Goal: Navigation & Orientation: Find specific page/section

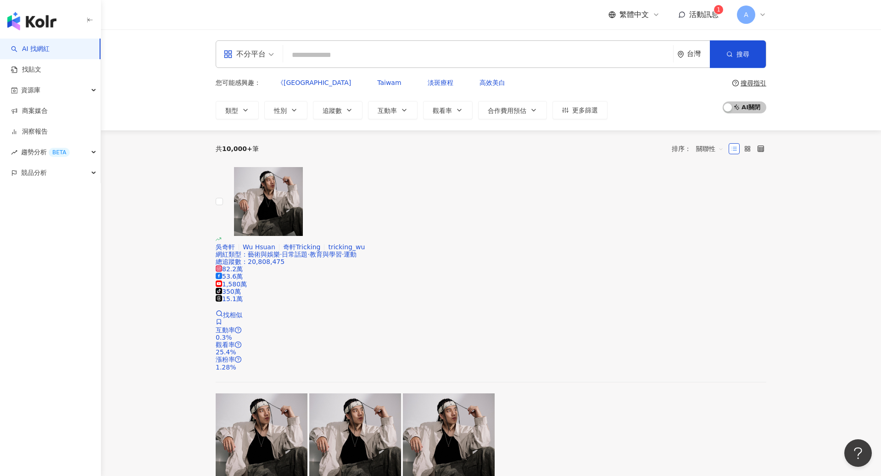
click at [760, 17] on icon at bounding box center [762, 14] width 7 height 7
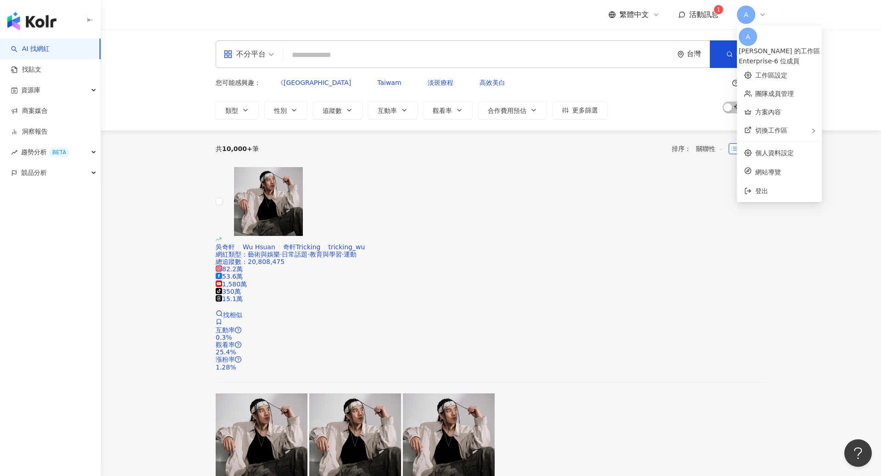
click at [867, 39] on div "不分平台 台灣 搜尋 您可能感興趣： 《Taiwan Taiwam 淡斑療程 高效美白 類型 性別 追蹤數 互動率 觀看率 合作費用預估 更多篩選 搜尋指引 …" at bounding box center [491, 79] width 780 height 101
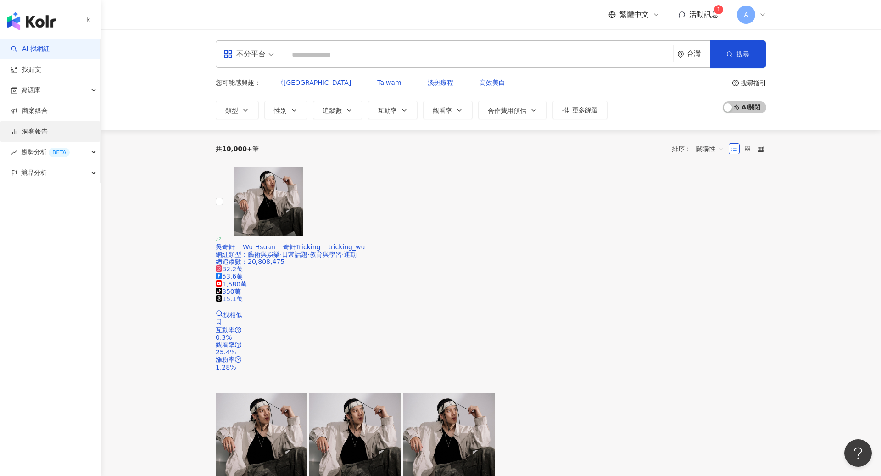
click at [46, 133] on link "洞察報告" at bounding box center [29, 131] width 37 height 9
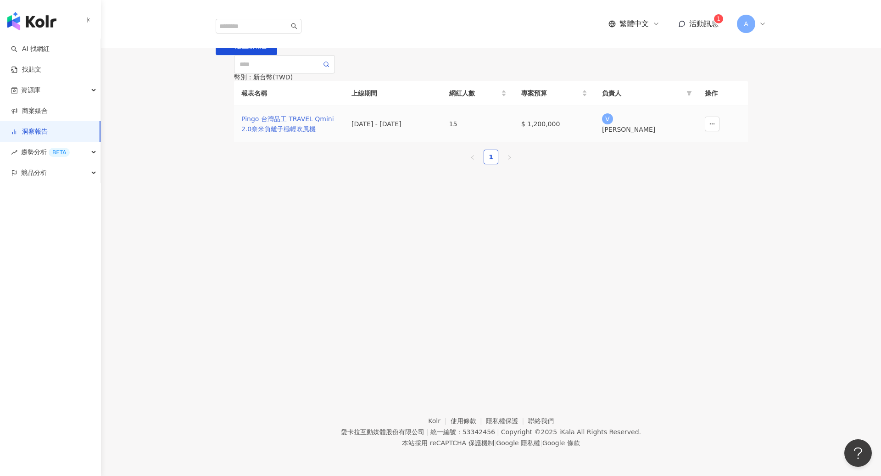
click at [286, 134] on div "Pingo 台灣品工 TRAVEL Qmini 2.0奈米負離子極輕吹風機" at bounding box center [288, 124] width 95 height 20
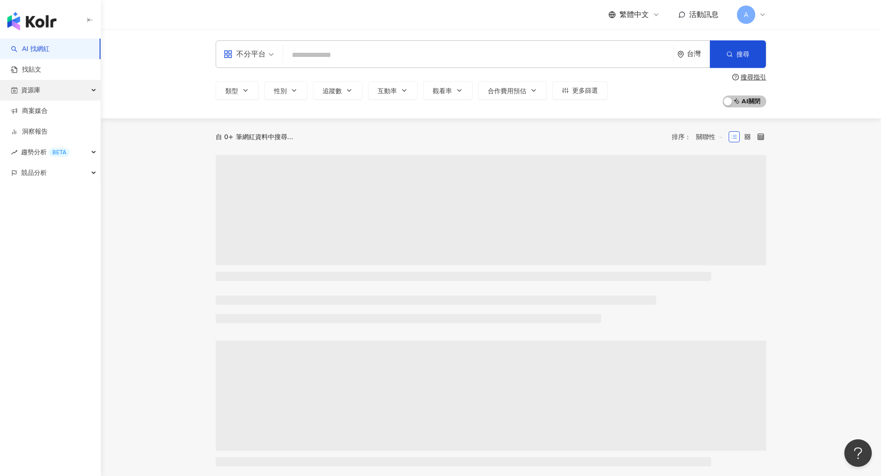
click at [49, 83] on div "資源庫" at bounding box center [50, 90] width 100 height 21
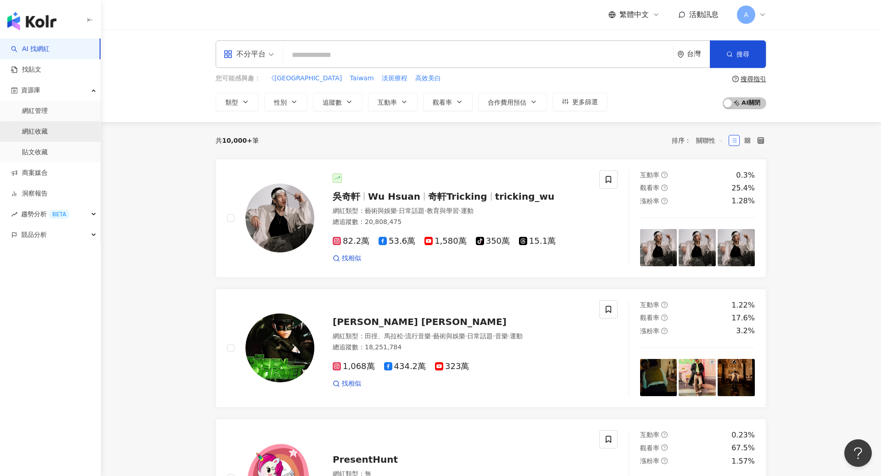
click at [48, 131] on link "網紅收藏" at bounding box center [35, 131] width 26 height 9
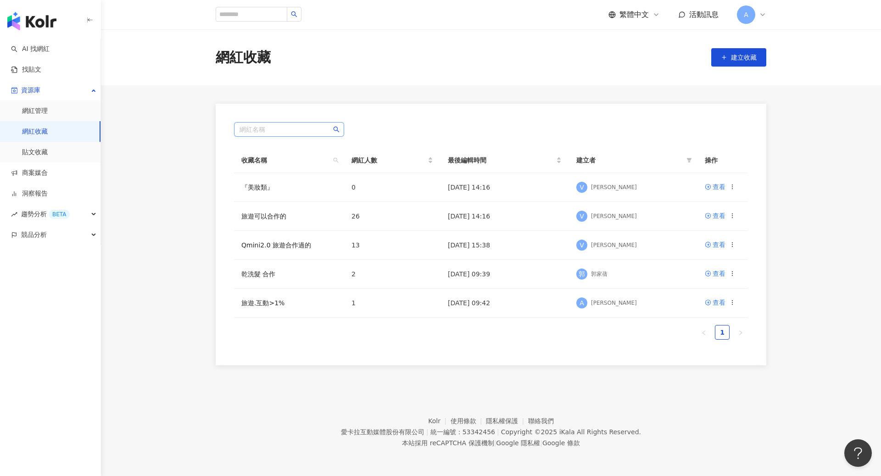
click at [266, 128] on input "search" at bounding box center [288, 129] width 99 height 14
click at [386, 118] on div "網紅名稱 收藏名稱 網紅人數 最後編輯時間 建立者 操作 『美妝類』 0 2025/7/10 14:16 V victor 查看 旅遊可以合作的 26 202…" at bounding box center [491, 234] width 550 height 261
click at [761, 11] on div "A" at bounding box center [751, 15] width 29 height 18
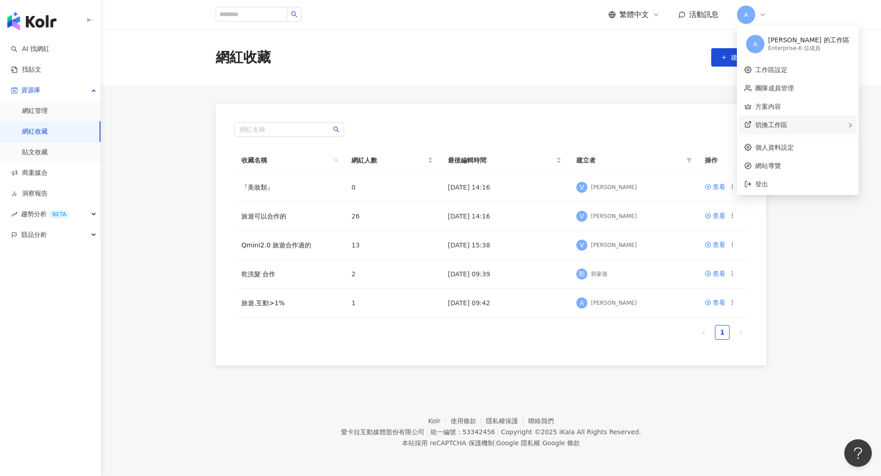
click at [763, 133] on div "切換工作區" at bounding box center [797, 125] width 118 height 18
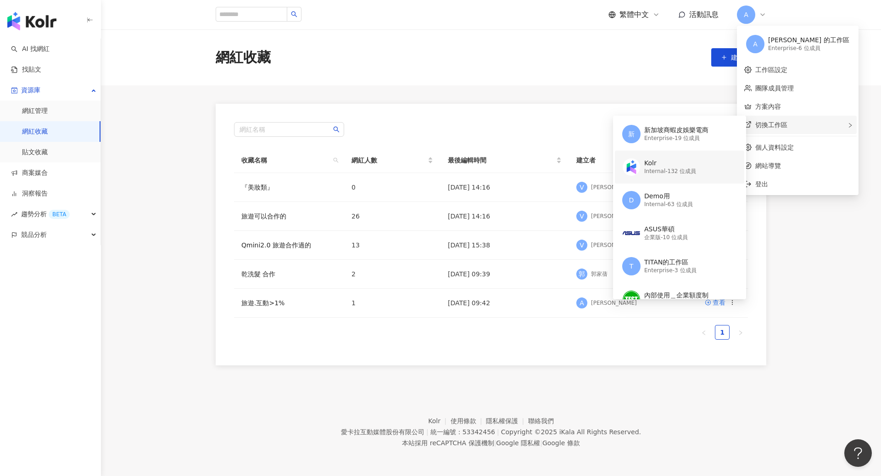
click at [686, 168] on div "Internal - 132 位成員" at bounding box center [670, 171] width 52 height 8
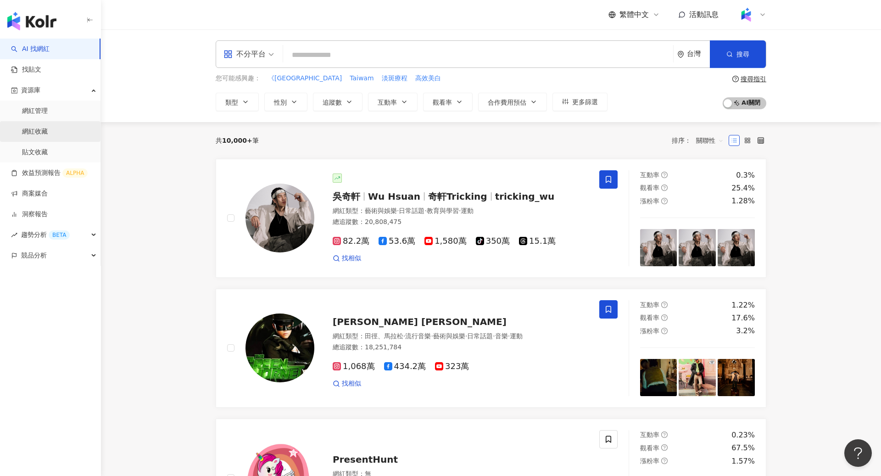
click at [39, 134] on link "網紅收藏" at bounding box center [35, 131] width 26 height 9
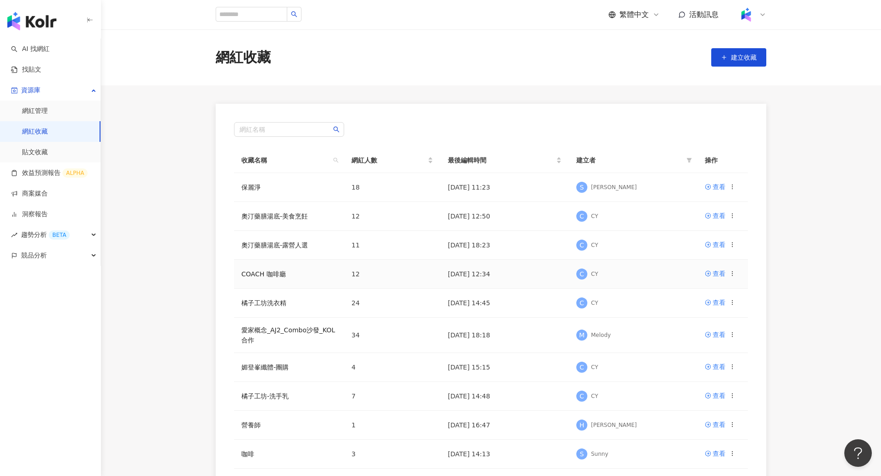
scroll to position [62, 0]
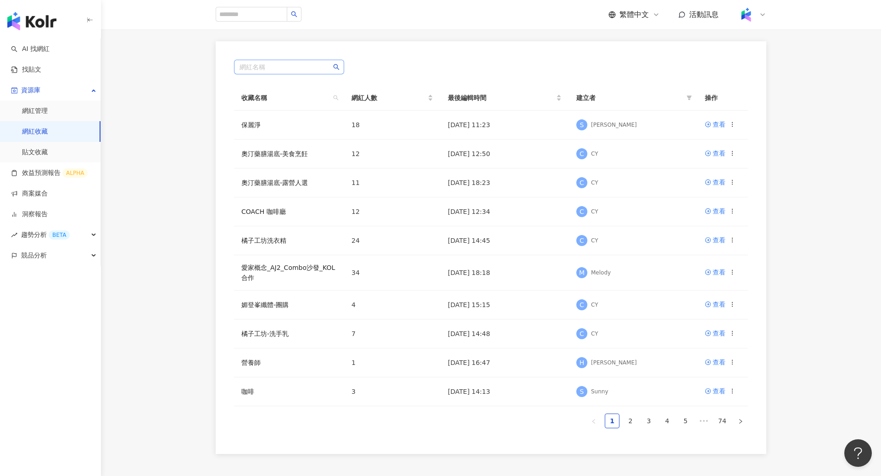
click at [283, 70] on input "search" at bounding box center [288, 67] width 99 height 14
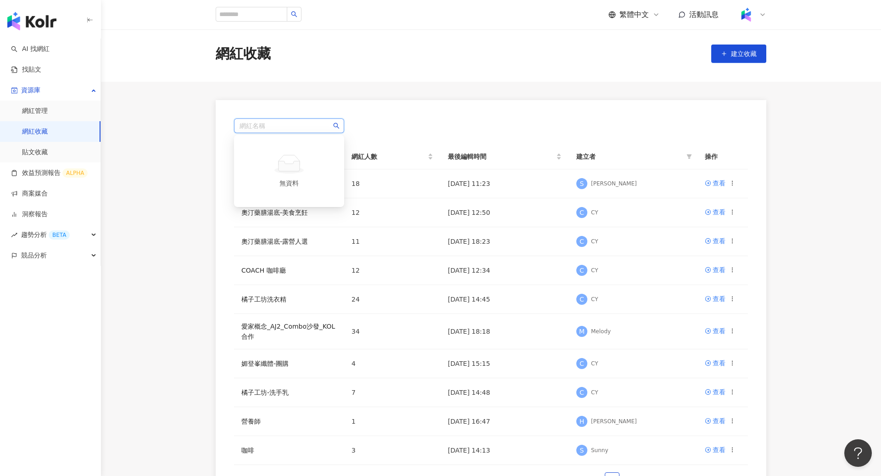
scroll to position [0, 0]
